Goal: Task Accomplishment & Management: Use online tool/utility

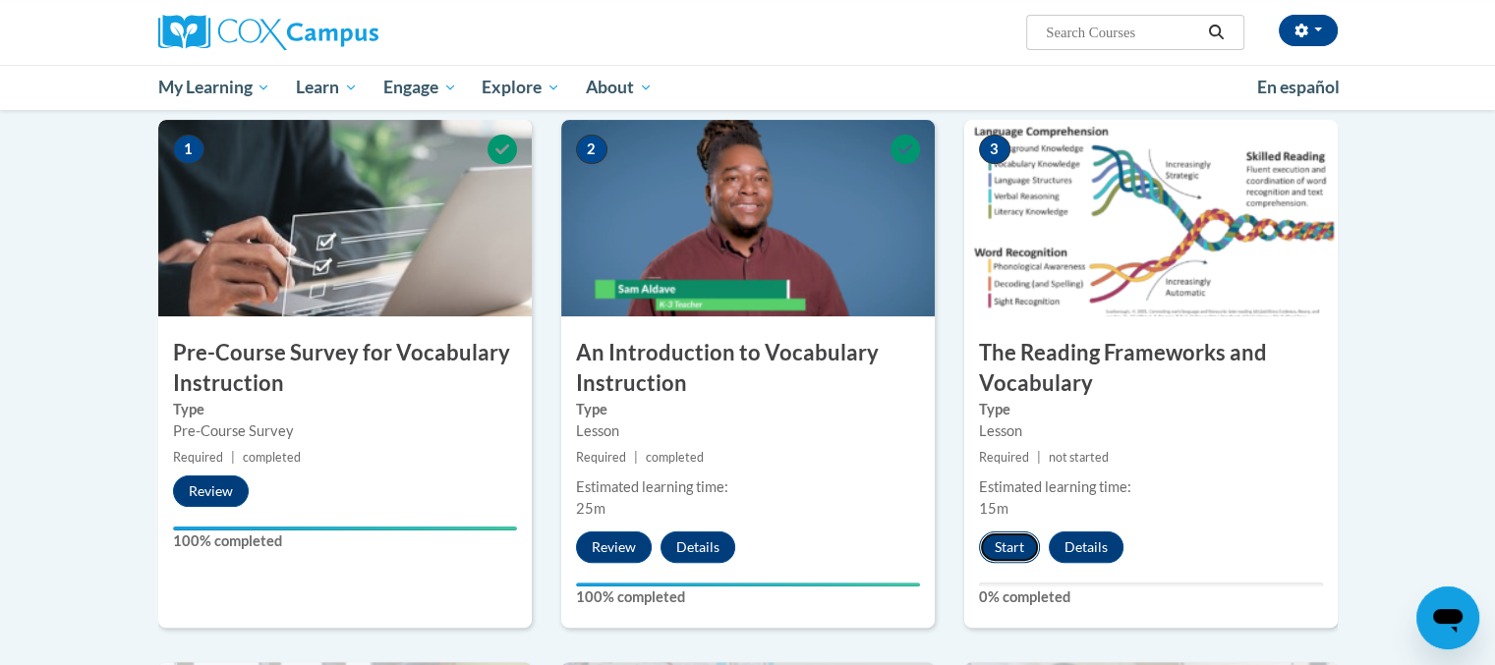
click at [1016, 541] on button "Start" at bounding box center [1009, 547] width 61 height 31
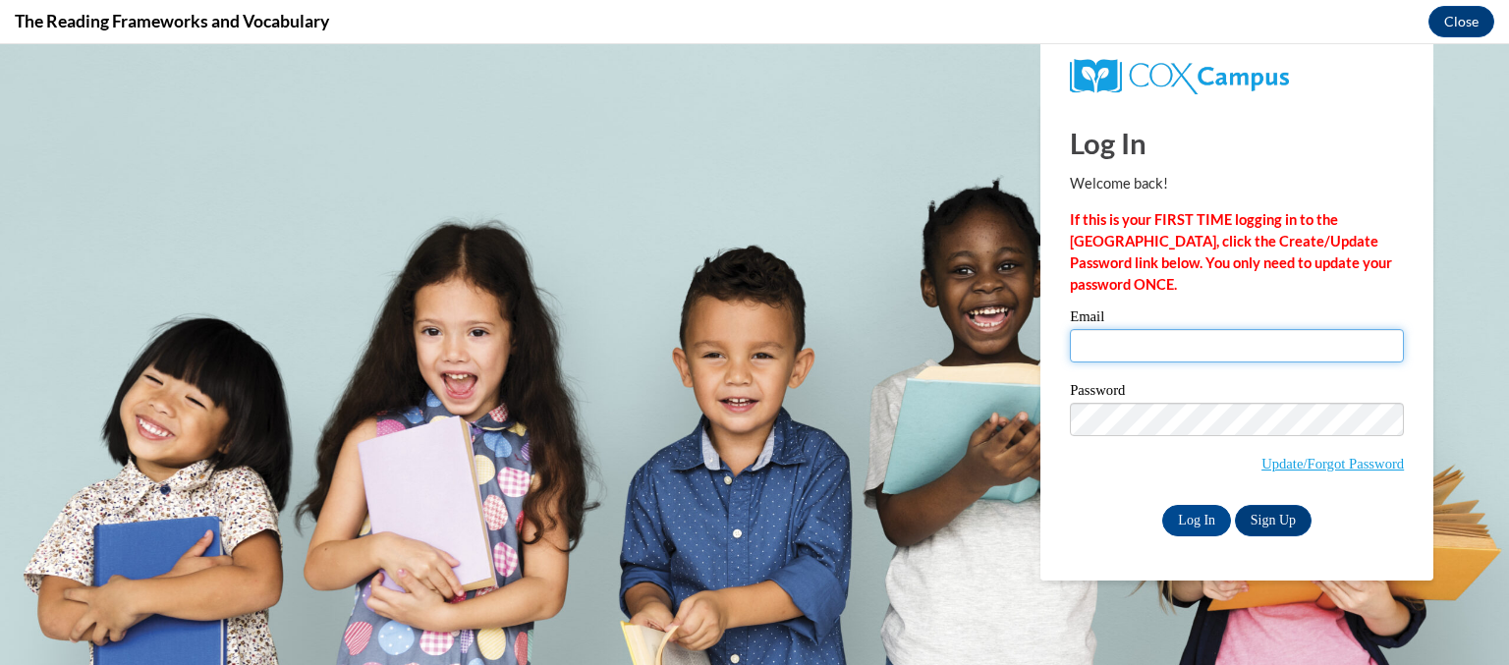
click at [1142, 347] on input "Email" at bounding box center [1237, 345] width 334 height 33
type input "[PERSON_NAME][EMAIL_ADDRESS][DOMAIN_NAME]"
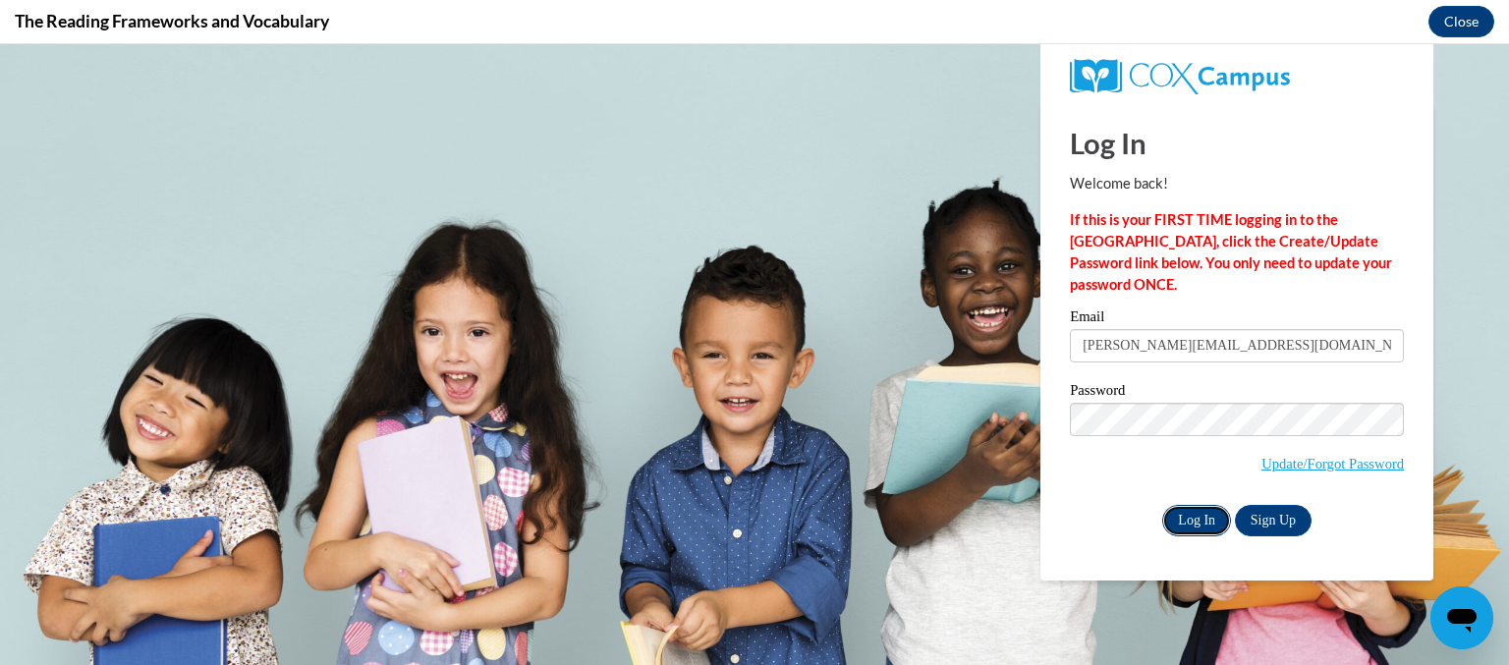
click at [1198, 520] on input "Log In" at bounding box center [1196, 520] width 69 height 31
